Goal: Entertainment & Leisure: Browse casually

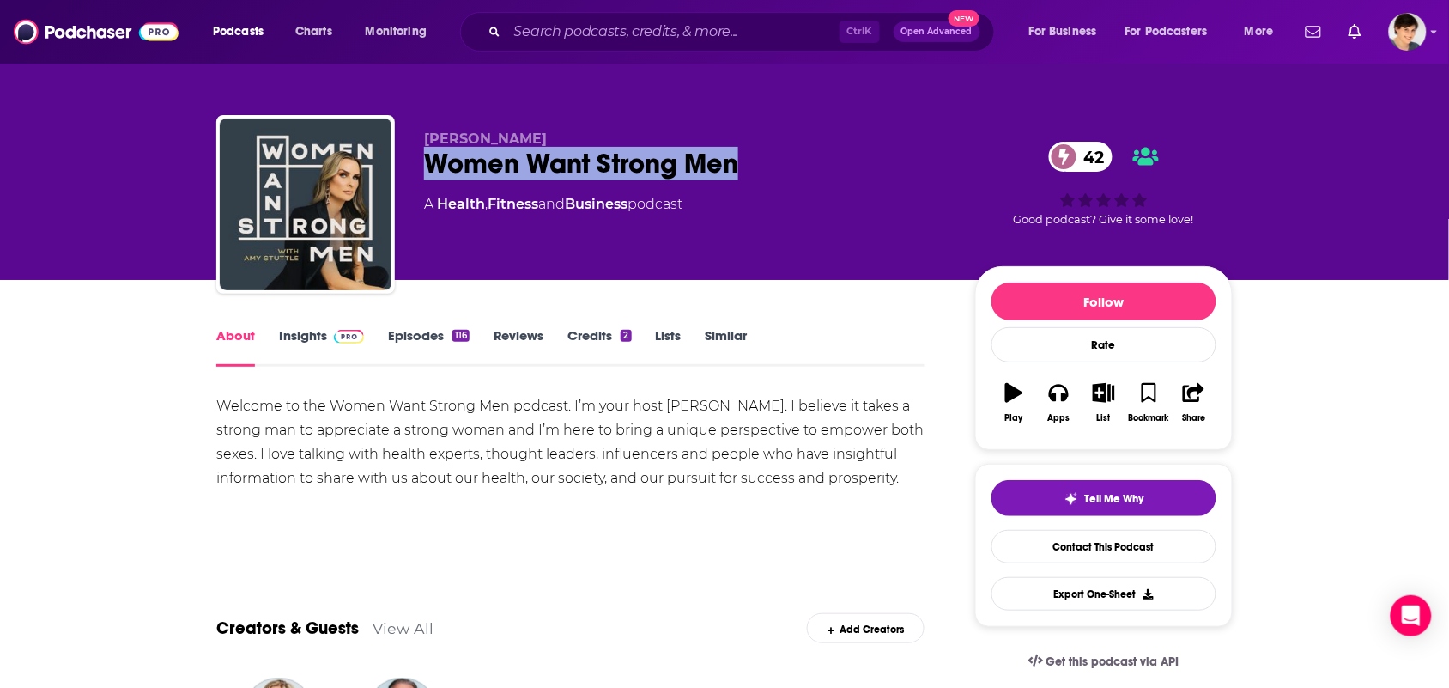
drag, startPoint x: 744, startPoint y: 153, endPoint x: 412, endPoint y: 159, distance: 332.3
click at [410, 159] on div "[PERSON_NAME] Women Want Strong Men 42 A Health , Fitness and Business podcast …" at bounding box center [724, 207] width 1017 height 185
copy h1 "Women Want Strong Men"
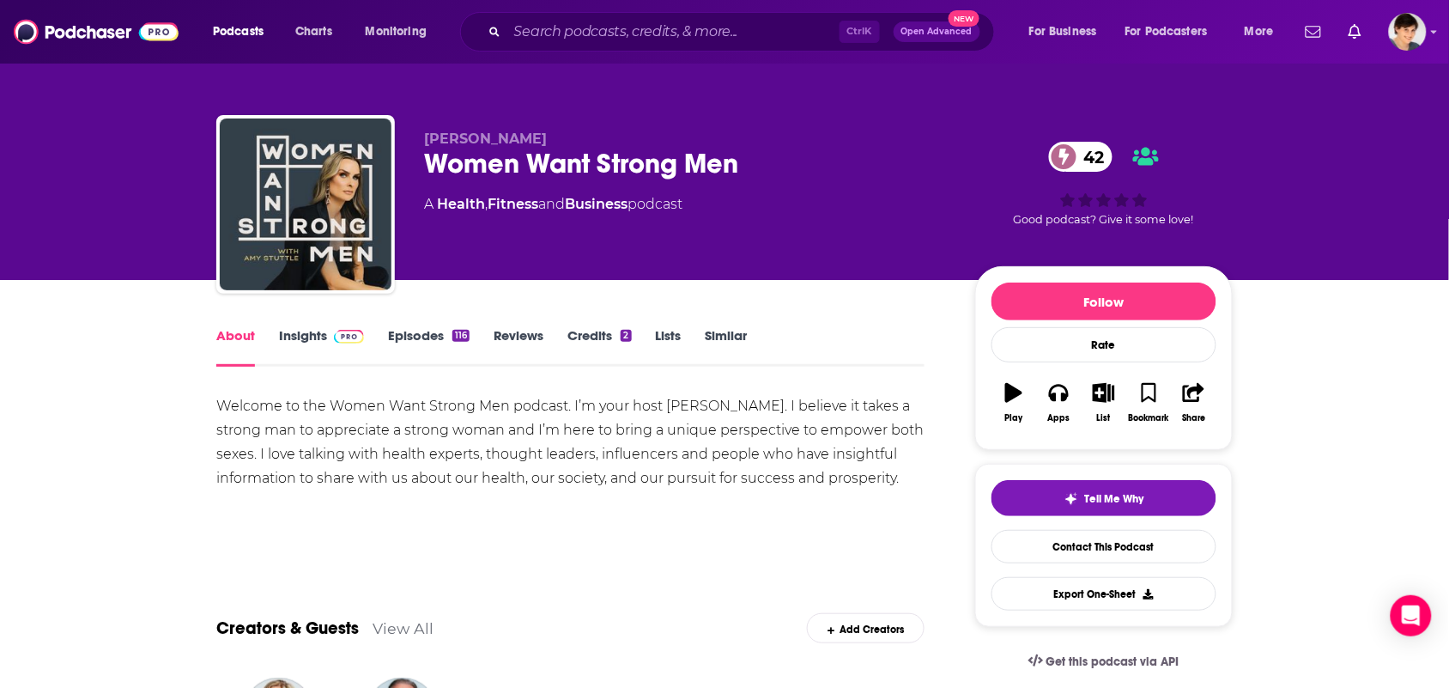
click at [4, 238] on div "[PERSON_NAME] Women Want Strong Men 42 A Health , Fitness and Business podcast …" at bounding box center [724, 140] width 1449 height 280
